Goal: Task Accomplishment & Management: Manage account settings

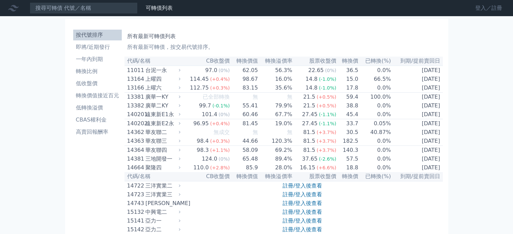
click at [471, 10] on link "登入／註冊" at bounding box center [488, 8] width 38 height 11
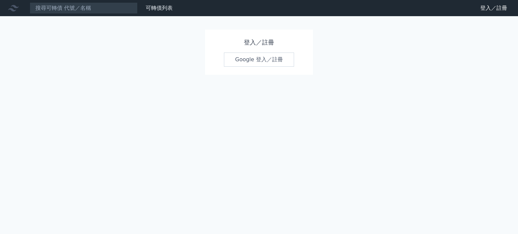
click at [247, 67] on link "Google 登入／註冊" at bounding box center [259, 60] width 70 height 14
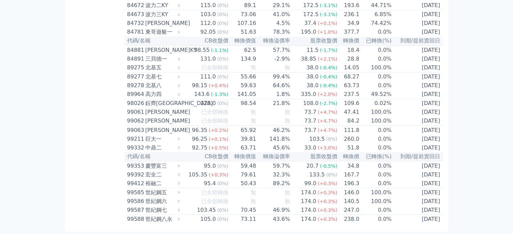
scroll to position [4634, 0]
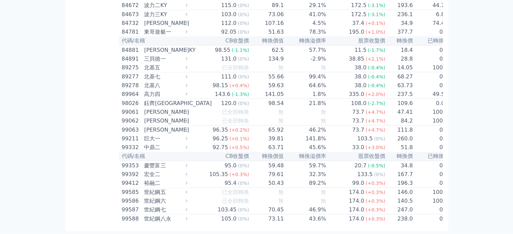
scroll to position [4773, 0]
